Goal: Transaction & Acquisition: Purchase product/service

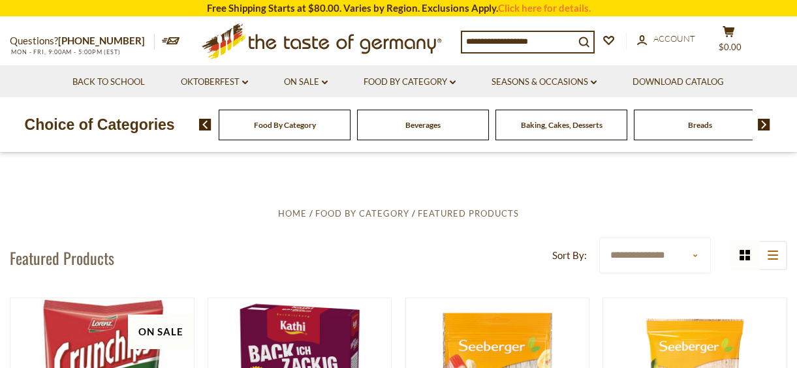
click at [763, 121] on img at bounding box center [764, 125] width 12 height 12
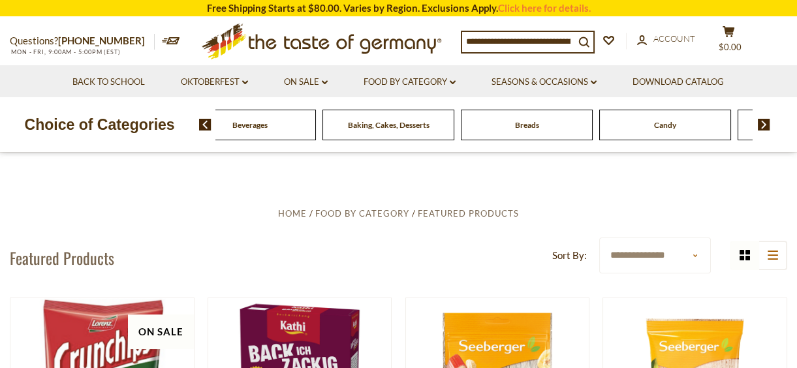
click at [177, 131] on div "Candy" at bounding box center [112, 125] width 132 height 31
click at [177, 132] on div "Candy" at bounding box center [112, 125] width 132 height 31
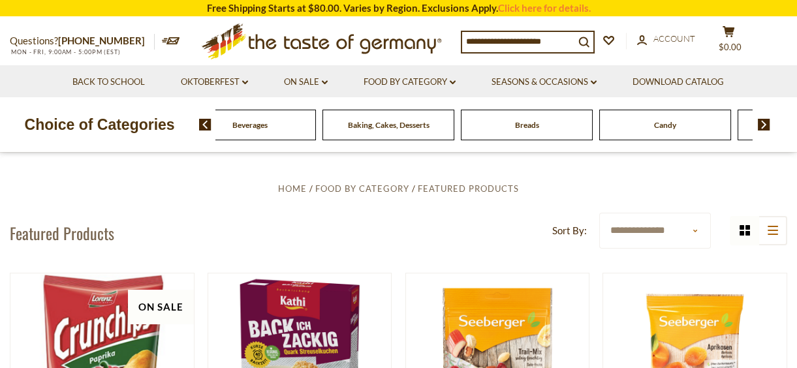
scroll to position [29, 0]
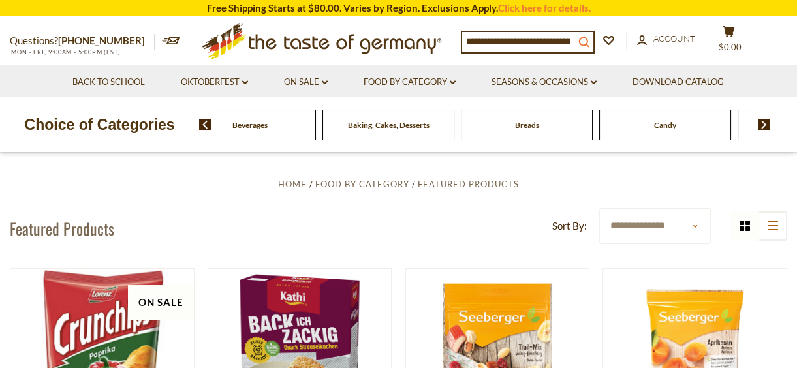
drag, startPoint x: 465, startPoint y: 39, endPoint x: 587, endPoint y: 37, distance: 122.0
click at [587, 37] on form "search_icon" at bounding box center [527, 41] width 131 height 18
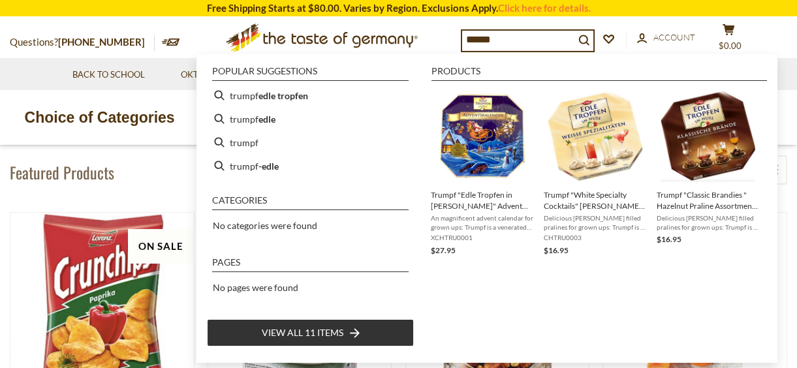
scroll to position [89, 0]
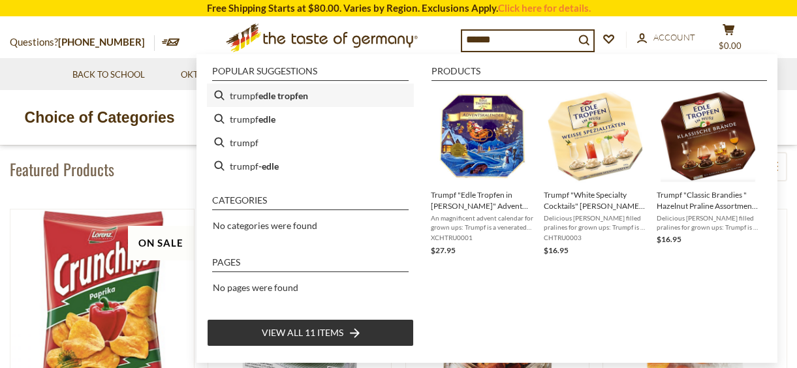
click at [305, 99] on b "edle tropfen" at bounding box center [283, 95] width 50 height 15
type input "**********"
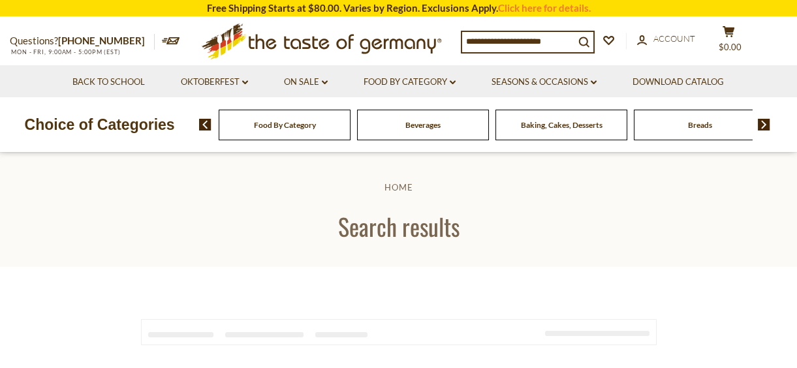
type input "**********"
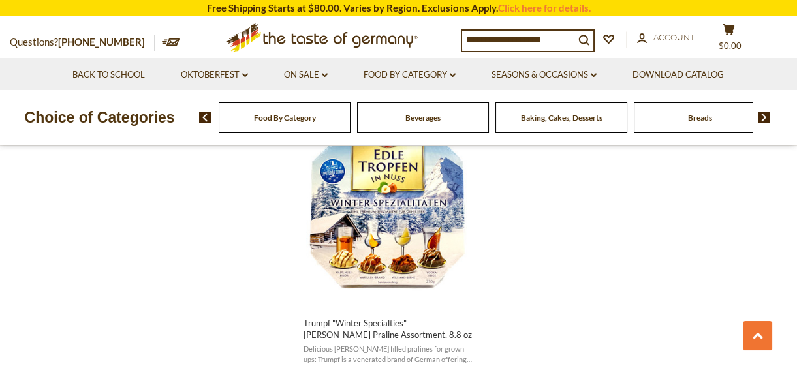
scroll to position [1423, 0]
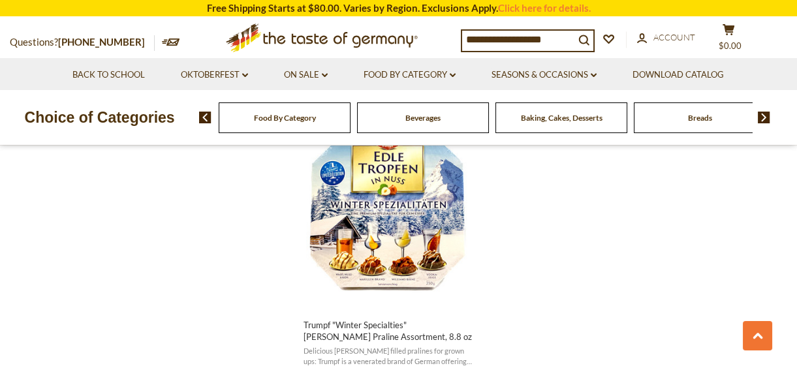
click at [385, 38] on icon at bounding box center [321, 35] width 192 height 24
